Goal: Book appointment/travel/reservation

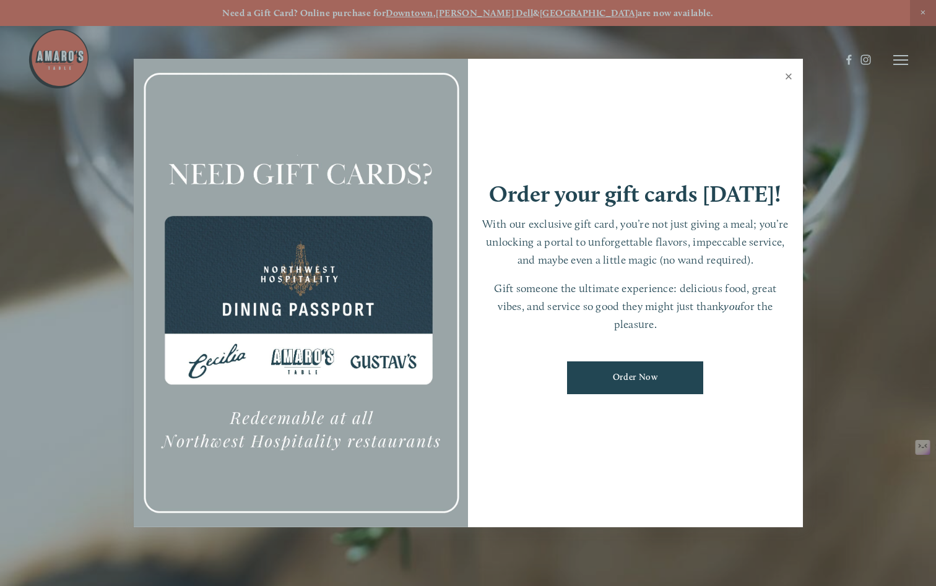
click at [787, 76] on link "Close" at bounding box center [789, 78] width 24 height 35
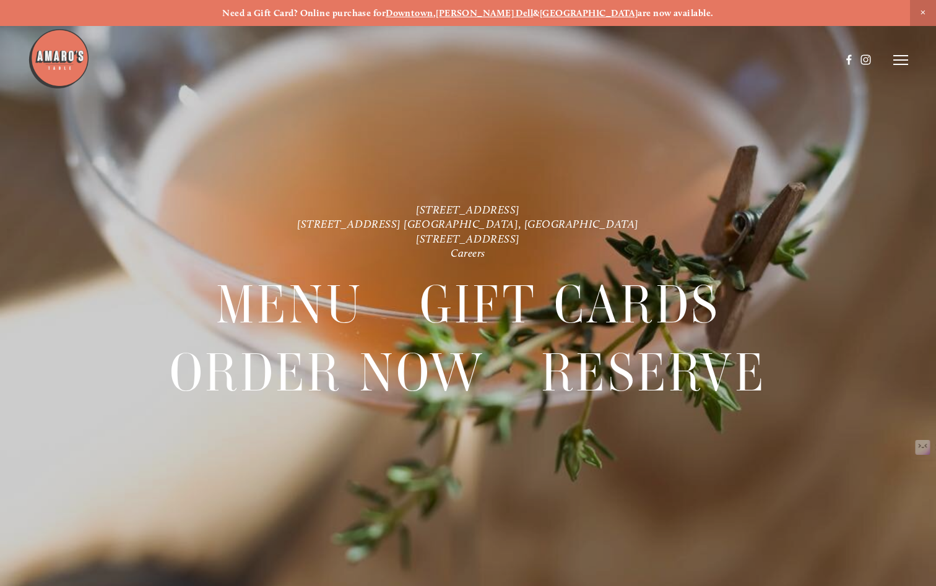
click at [565, 9] on strong "[GEOGRAPHIC_DATA]" at bounding box center [589, 12] width 98 height 11
click at [899, 60] on line at bounding box center [900, 60] width 15 height 0
click at [752, 57] on span "Visit" at bounding box center [757, 59] width 18 height 11
click at [784, 58] on span "Gallery" at bounding box center [787, 59] width 28 height 11
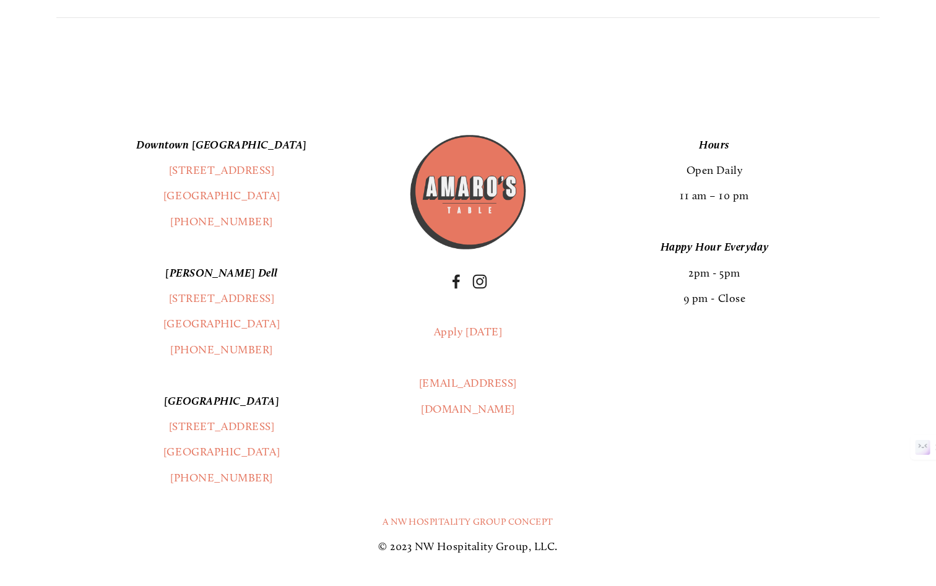
scroll to position [2964, 0]
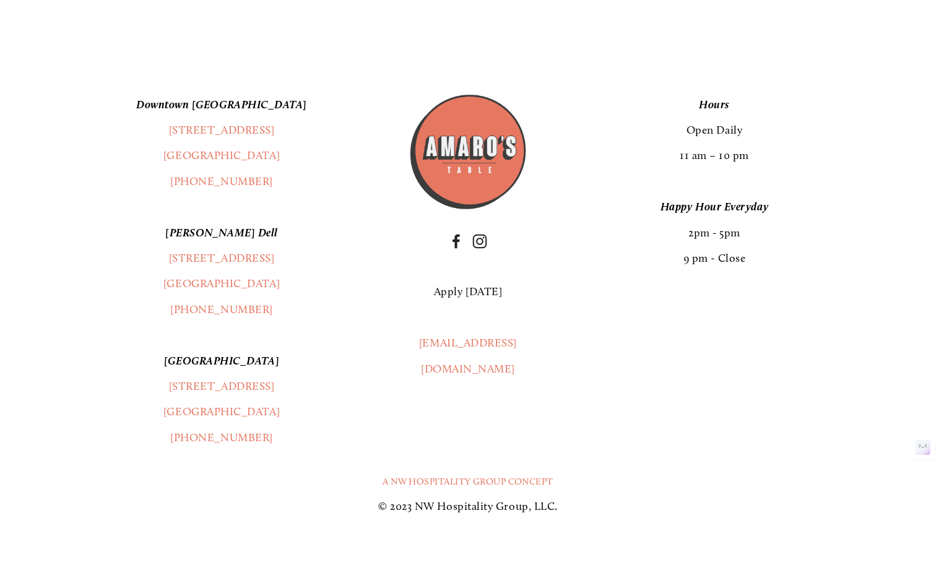
click at [476, 294] on link "Apply [DATE]" at bounding box center [468, 292] width 68 height 14
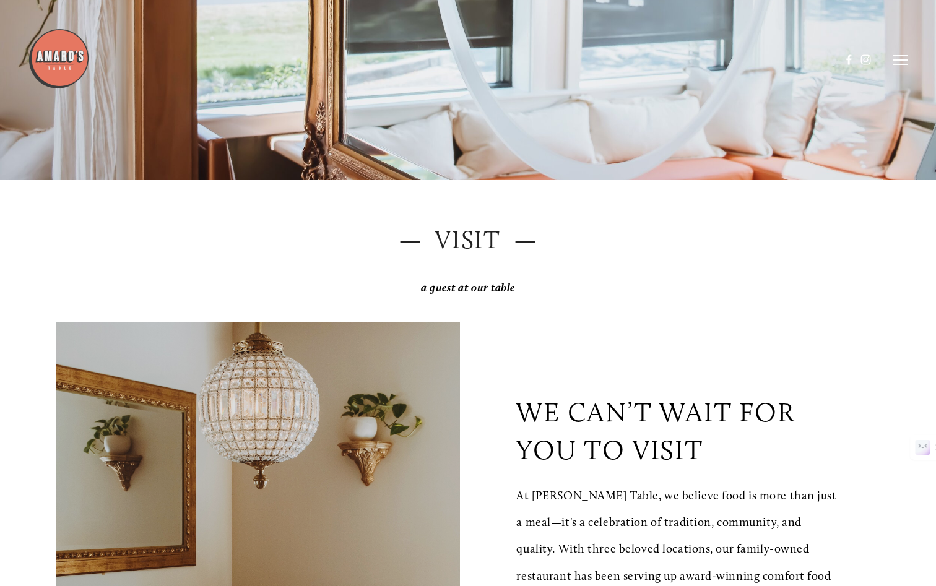
scroll to position [0, 0]
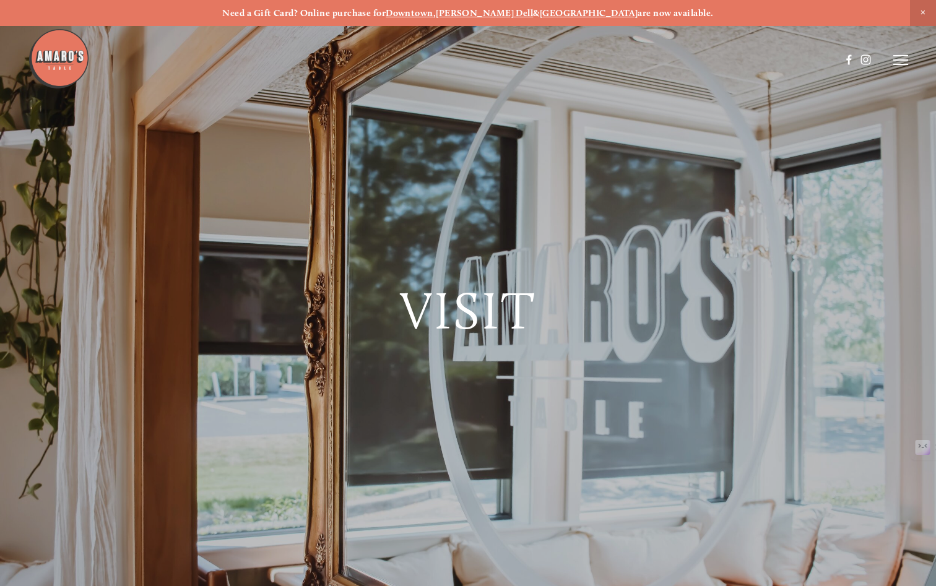
click at [901, 66] on header "Menu Order Now Visit Gallery 0" at bounding box center [468, 60] width 880 height 120
click at [902, 60] on line at bounding box center [900, 60] width 15 height 0
click at [672, 60] on span "Menu" at bounding box center [678, 59] width 23 height 11
click at [817, 56] on span "Reserve" at bounding box center [823, 59] width 28 height 11
click at [902, 57] on icon at bounding box center [898, 59] width 11 height 11
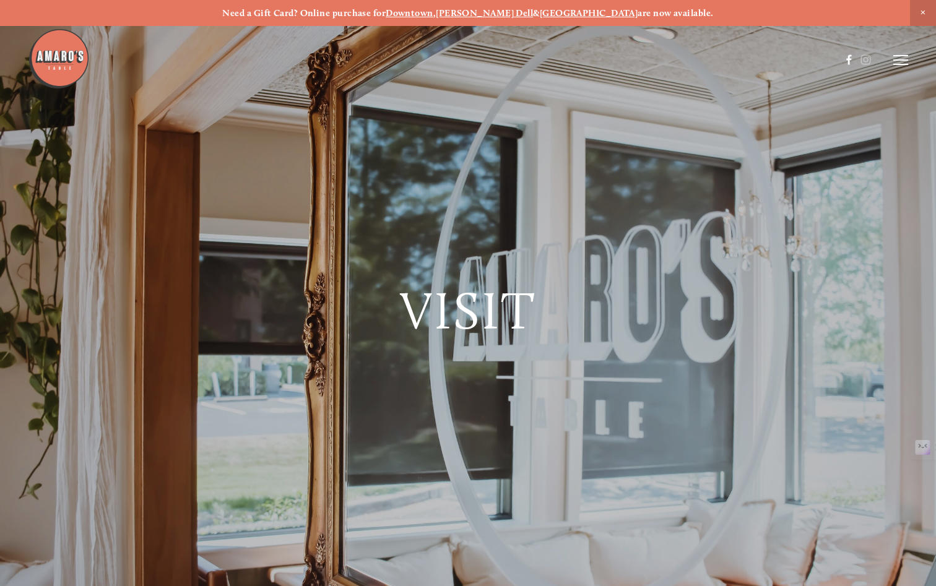
click at [850, 58] on use at bounding box center [849, 60] width 5 height 10
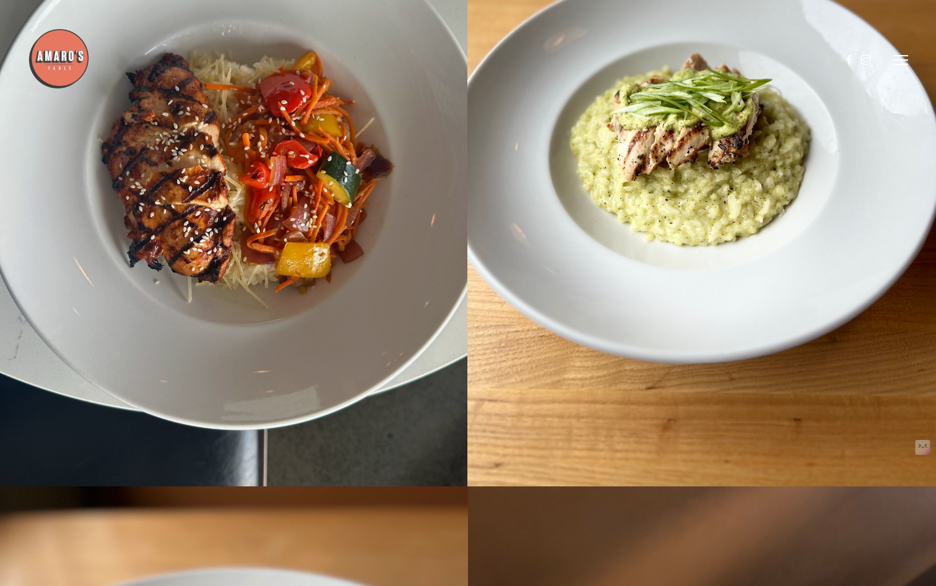
scroll to position [14741, 0]
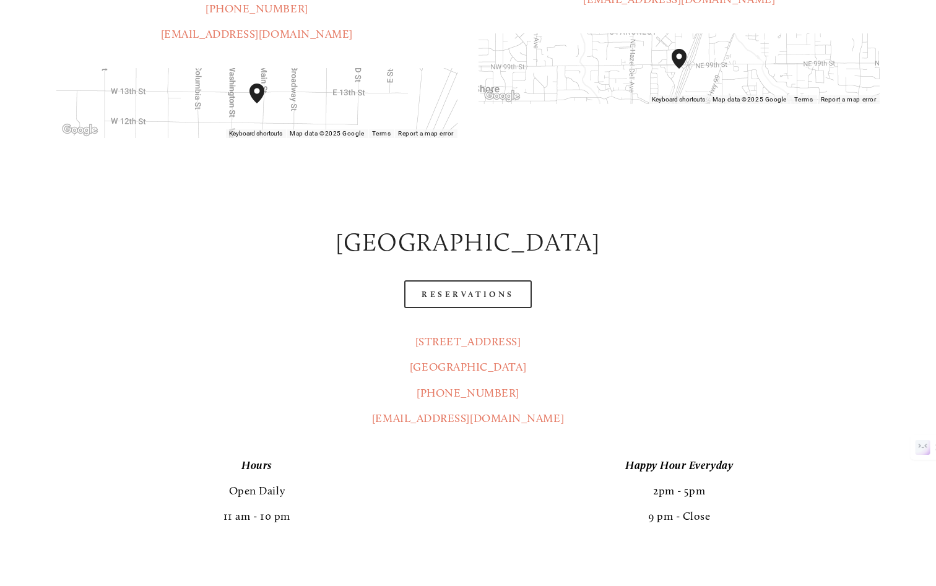
scroll to position [481, 0]
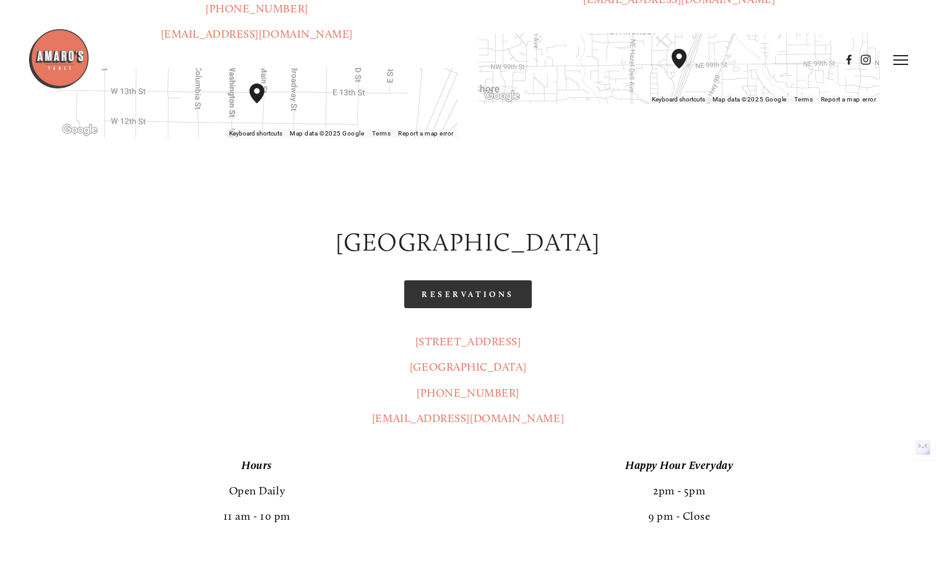
click at [478, 280] on link "Reservations" at bounding box center [468, 294] width 128 height 28
